Goal: Communication & Community: Answer question/provide support

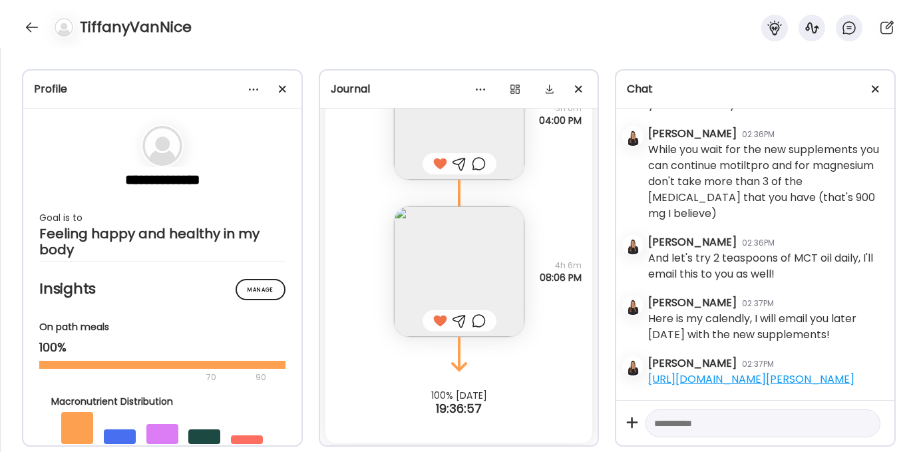
scroll to position [28759, 0]
click at [25, 20] on div at bounding box center [31, 27] width 21 height 21
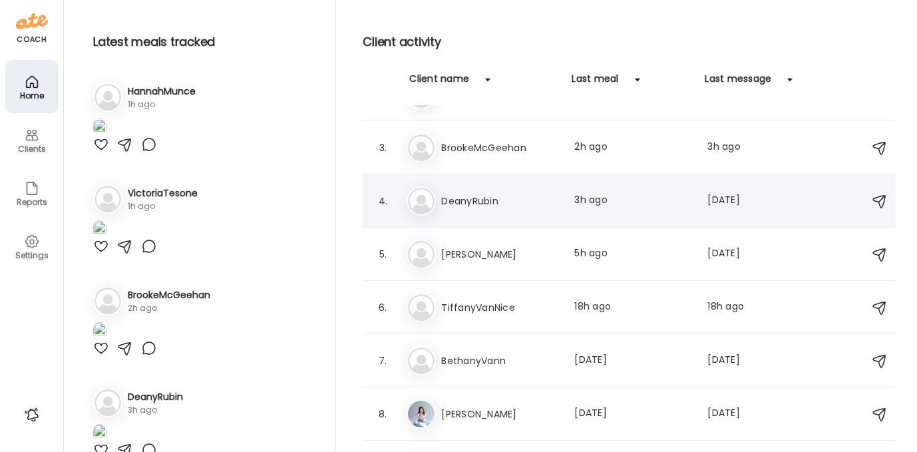
click at [528, 204] on h3 "DeanyRubin" at bounding box center [499, 201] width 117 height 16
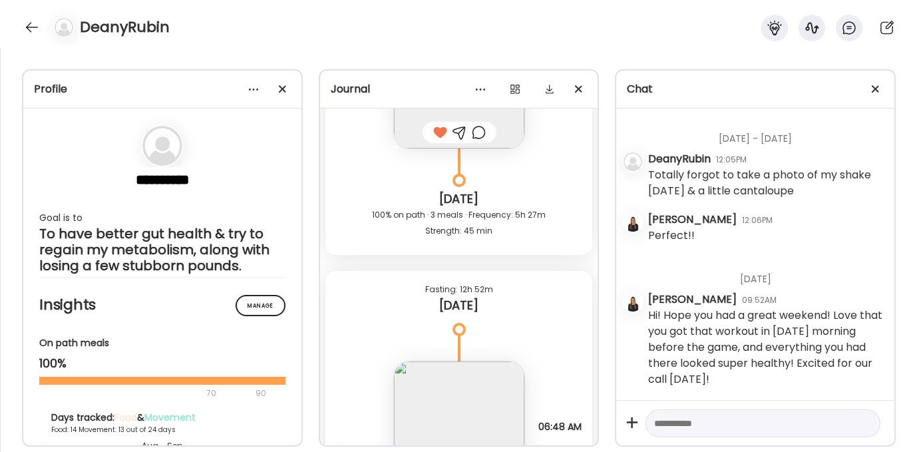
scroll to position [10291, 0]
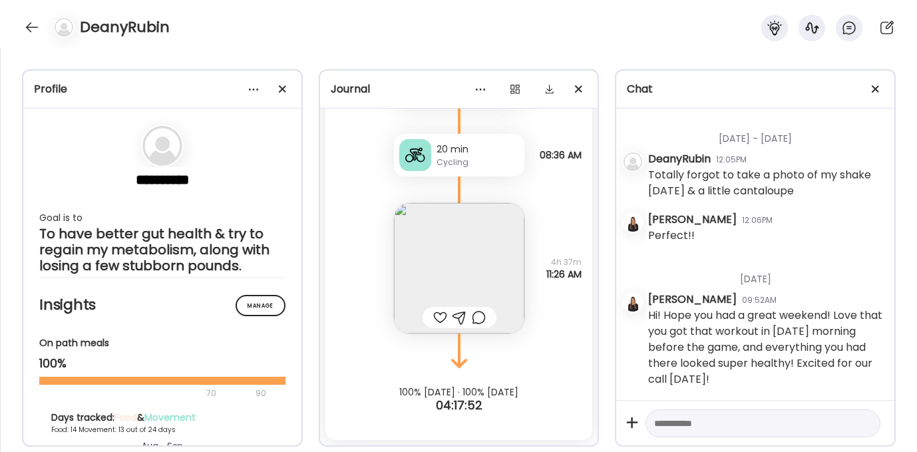
click at [673, 424] on textarea at bounding box center [751, 423] width 194 height 16
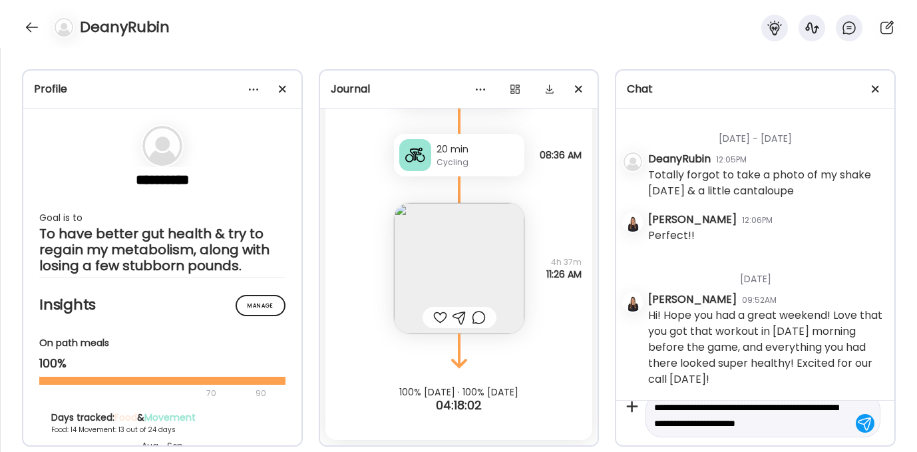
scroll to position [31, 0]
type textarea "**********"
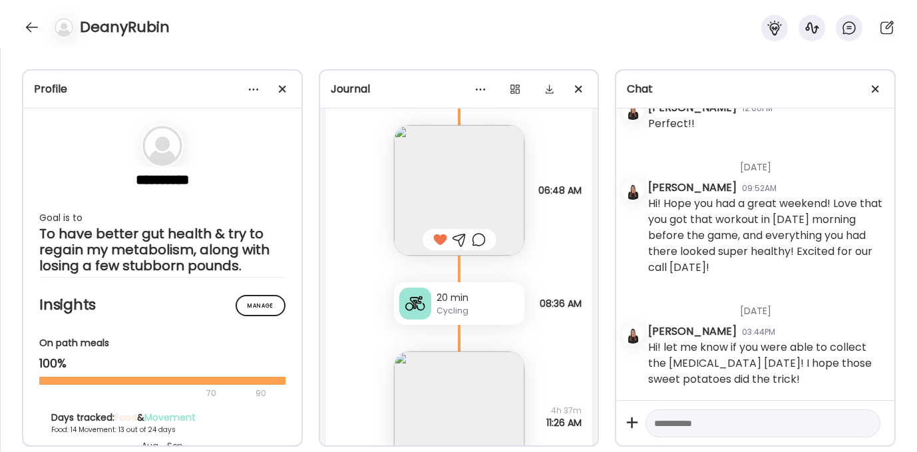
scroll to position [10291, 0]
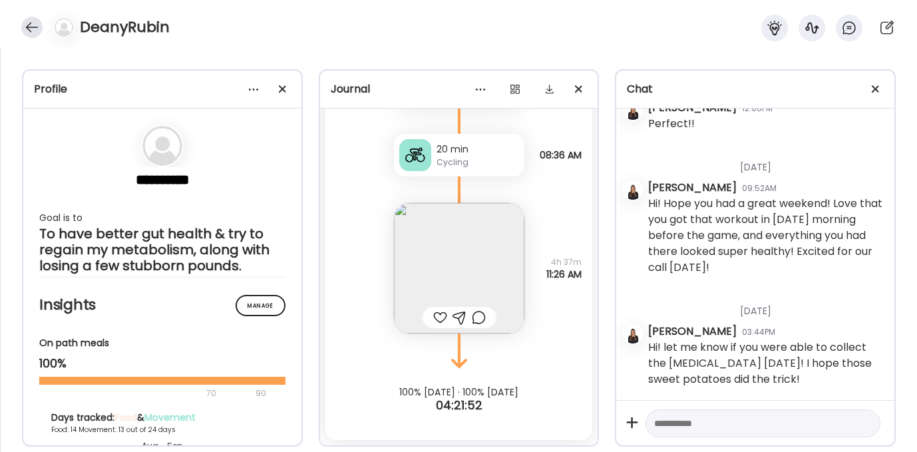
click at [33, 27] on div at bounding box center [31, 27] width 21 height 21
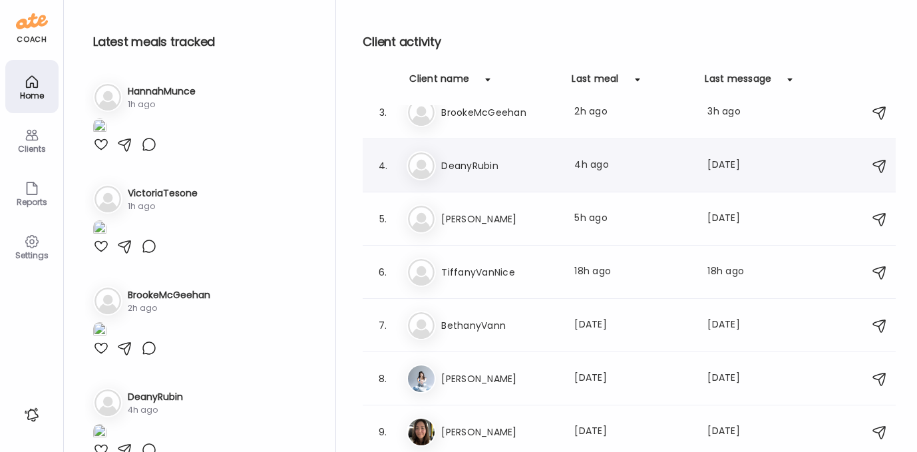
scroll to position [0, 0]
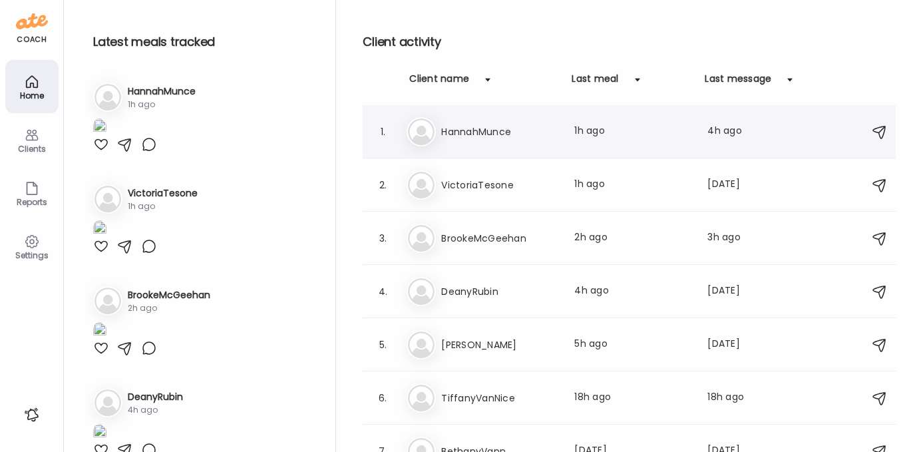
click at [455, 123] on div "Ha HannahMunce Last meal: 1h ago Last message: 4h ago You: Nvm it says you're a…" at bounding box center [631, 131] width 449 height 29
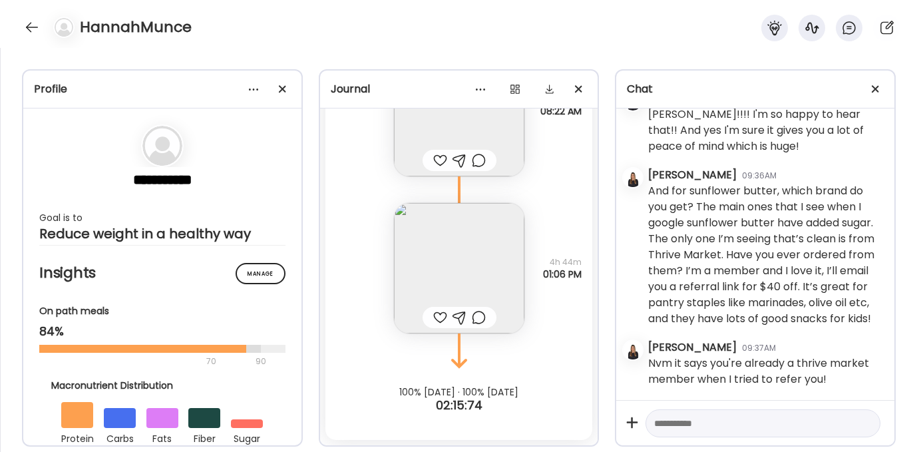
scroll to position [6022, 0]
click at [435, 157] on div at bounding box center [440, 160] width 14 height 16
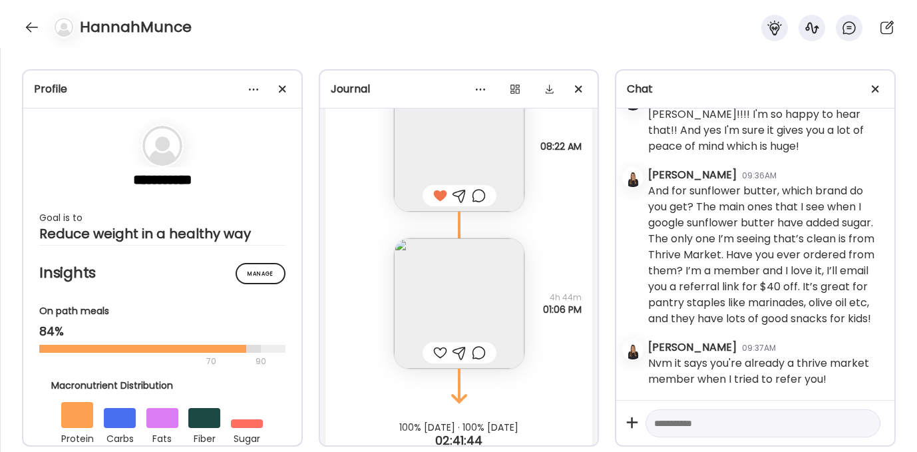
scroll to position [8651, 0]
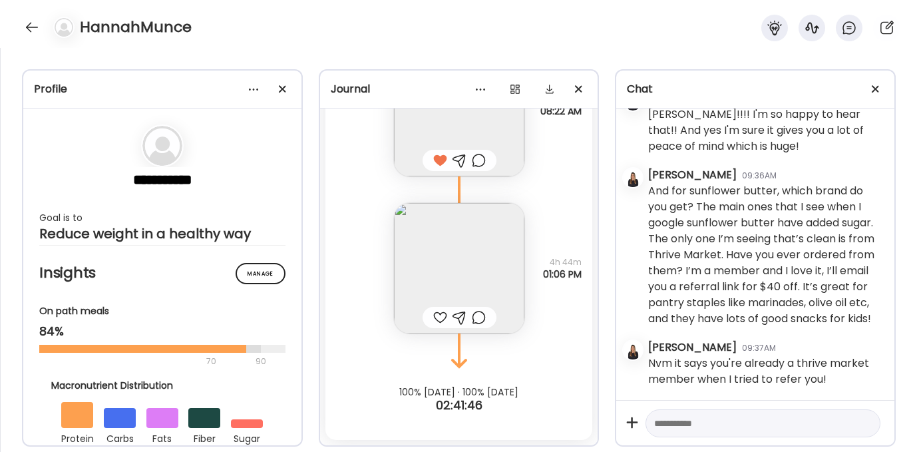
click at [434, 315] on div at bounding box center [440, 317] width 14 height 16
click at [31, 29] on div at bounding box center [31, 27] width 21 height 21
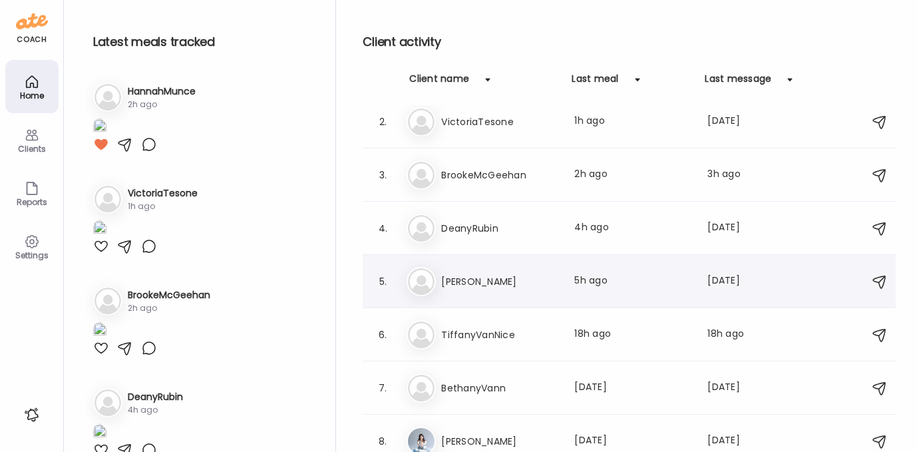
scroll to position [65, 0]
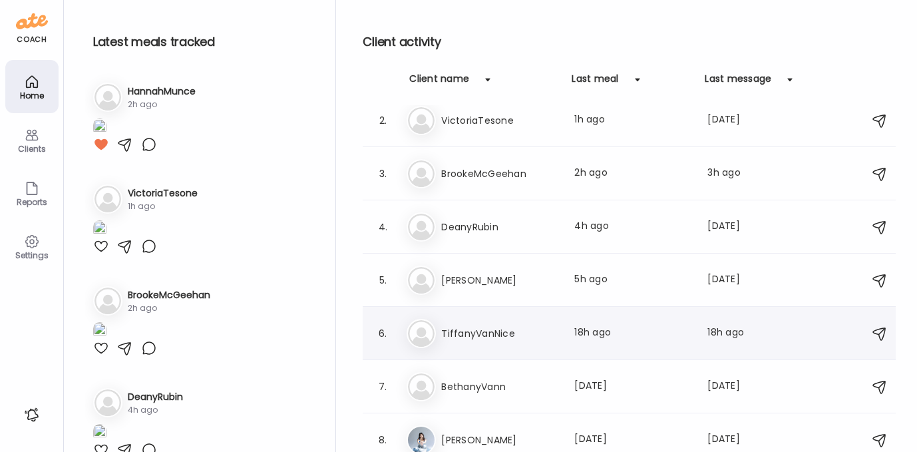
click at [511, 333] on h3 "TiffanyVanNice" at bounding box center [499, 333] width 117 height 16
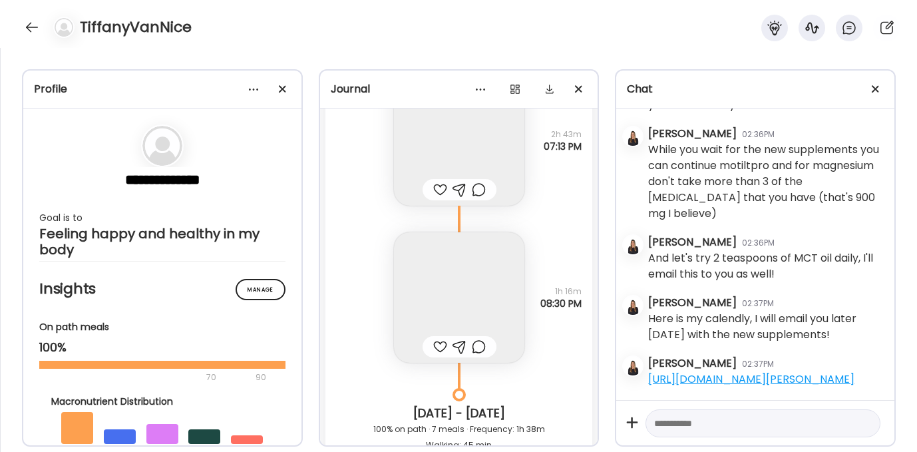
scroll to position [21190, 0]
